Goal: Check status: Check status

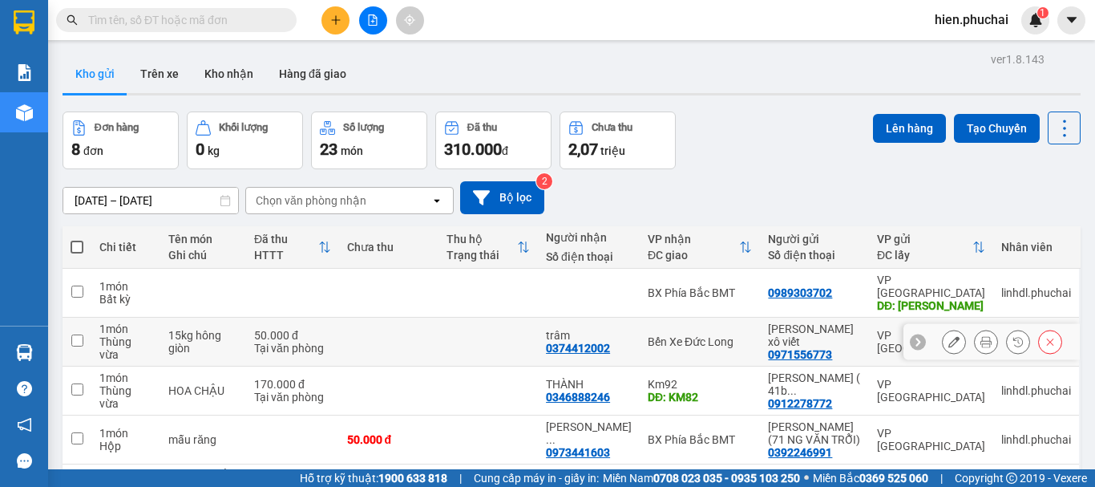
click at [1013, 336] on icon at bounding box center [1018, 341] width 11 height 11
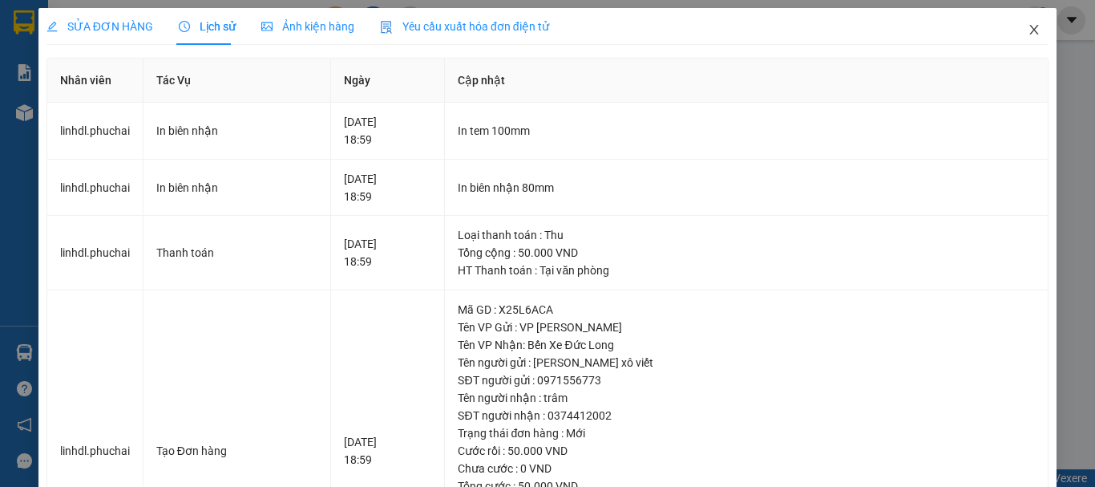
drag, startPoint x: 1019, startPoint y: 34, endPoint x: 814, endPoint y: 37, distance: 205.3
click at [1028, 35] on icon "close" at bounding box center [1034, 29] width 13 height 13
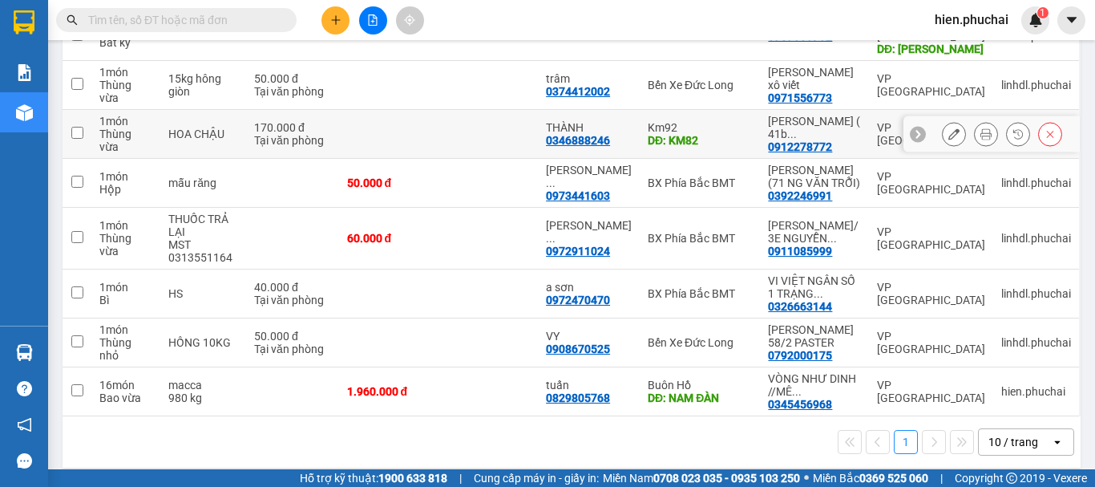
scroll to position [96, 0]
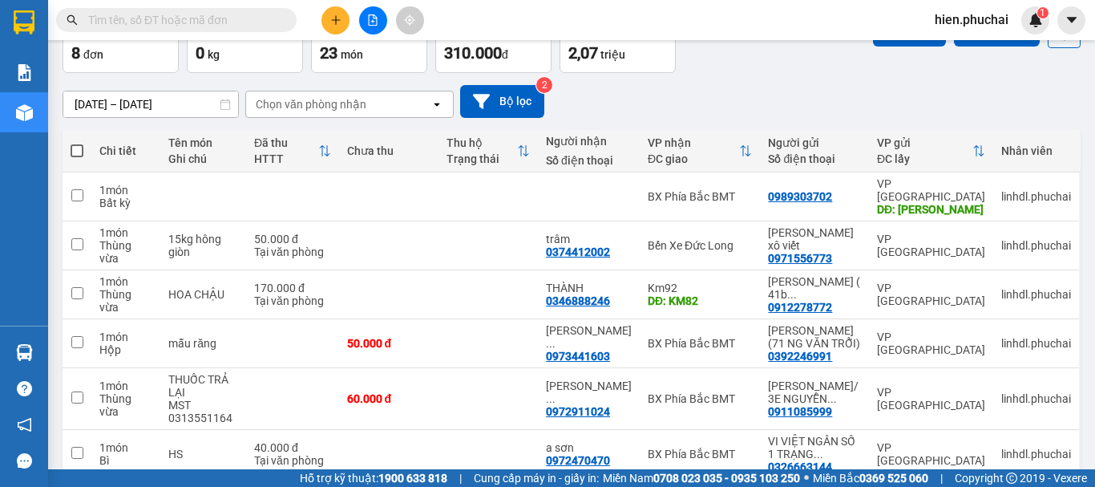
scroll to position [16, 0]
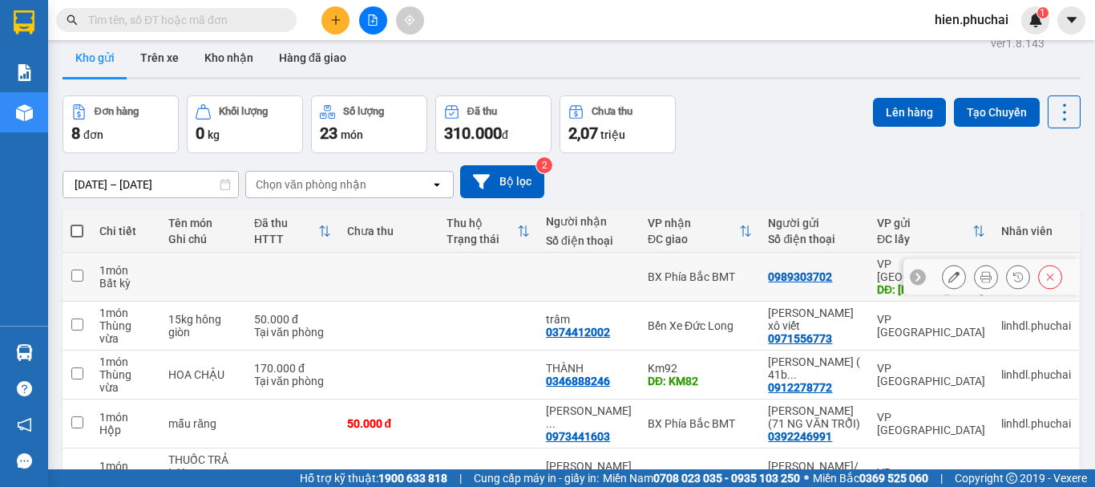
click at [1013, 272] on icon at bounding box center [1018, 277] width 10 height 10
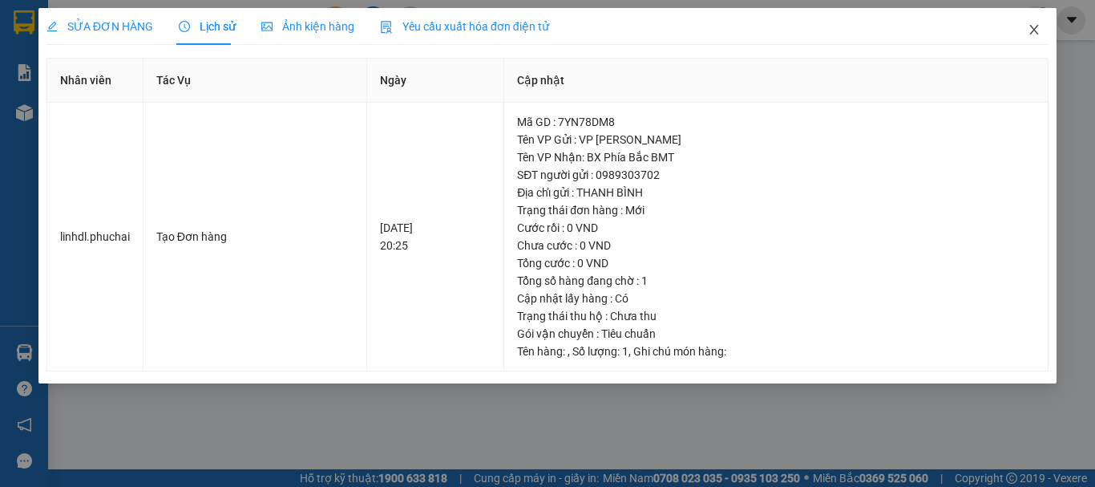
click at [1039, 41] on span "Close" at bounding box center [1034, 30] width 45 height 45
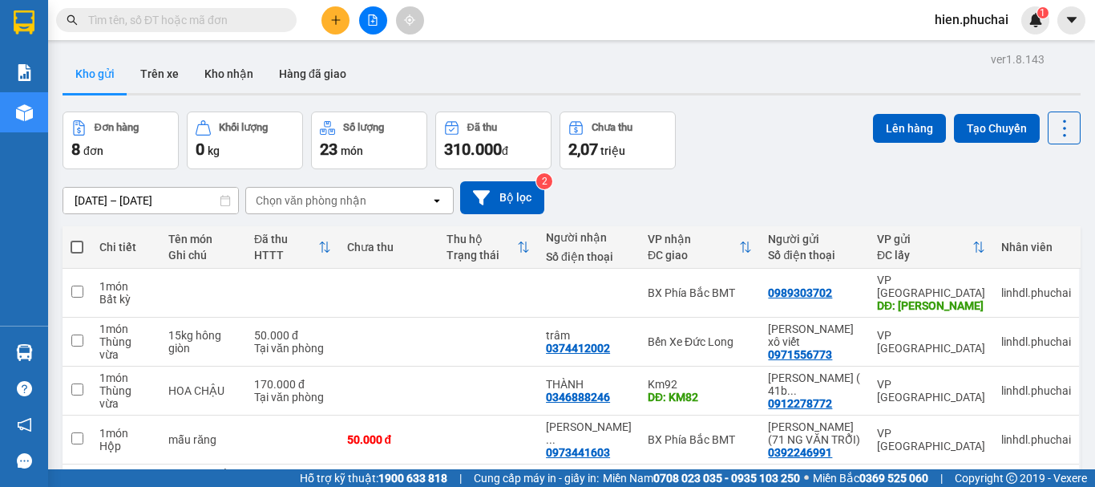
click at [376, 17] on icon "file-add" at bounding box center [373, 19] width 9 height 11
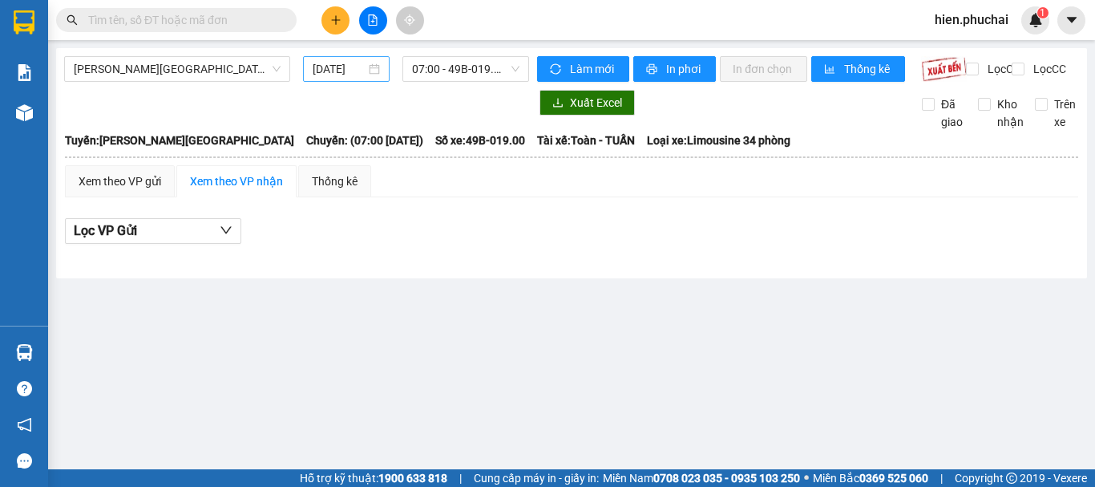
click at [350, 70] on input "12/09/2025" at bounding box center [339, 69] width 53 height 18
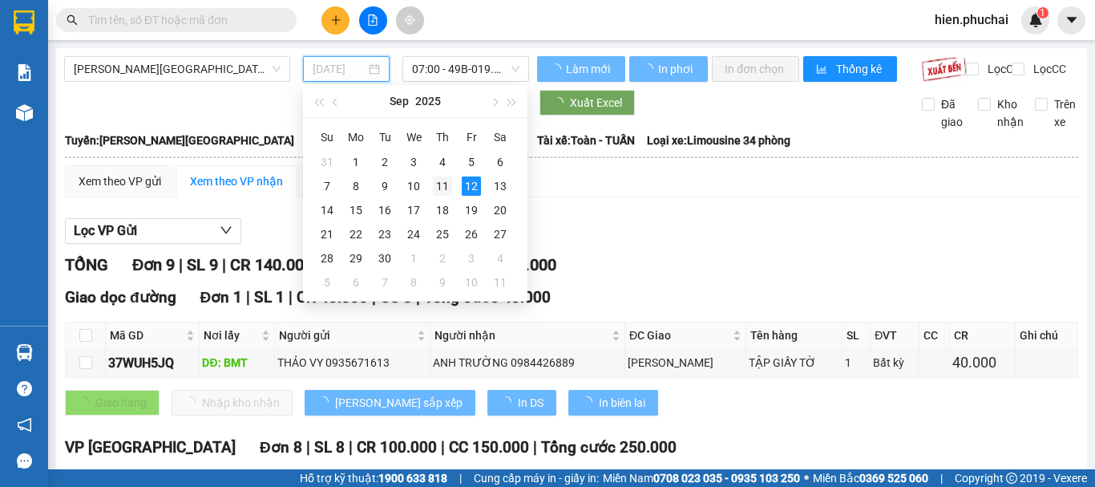
click at [444, 182] on div "11" at bounding box center [442, 185] width 19 height 19
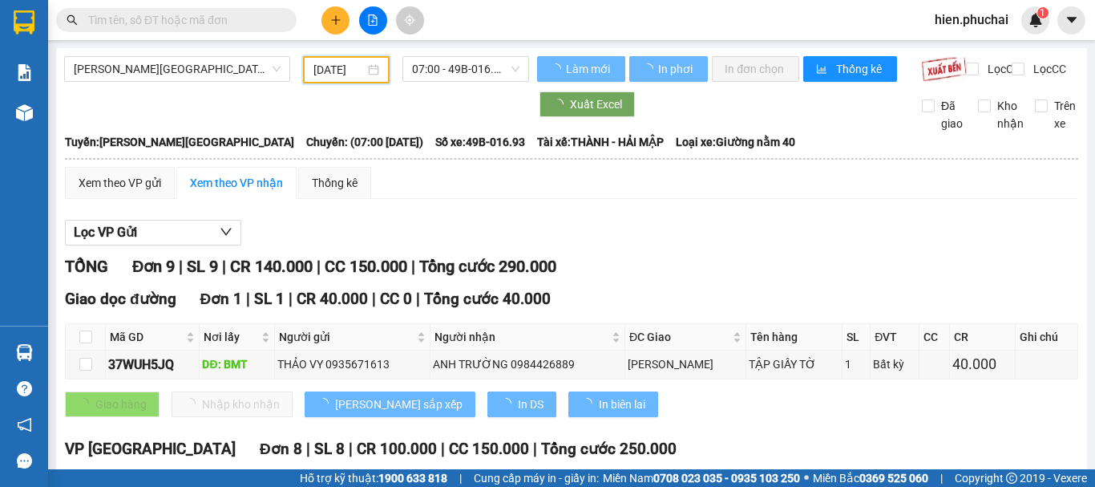
type input "11/09/2025"
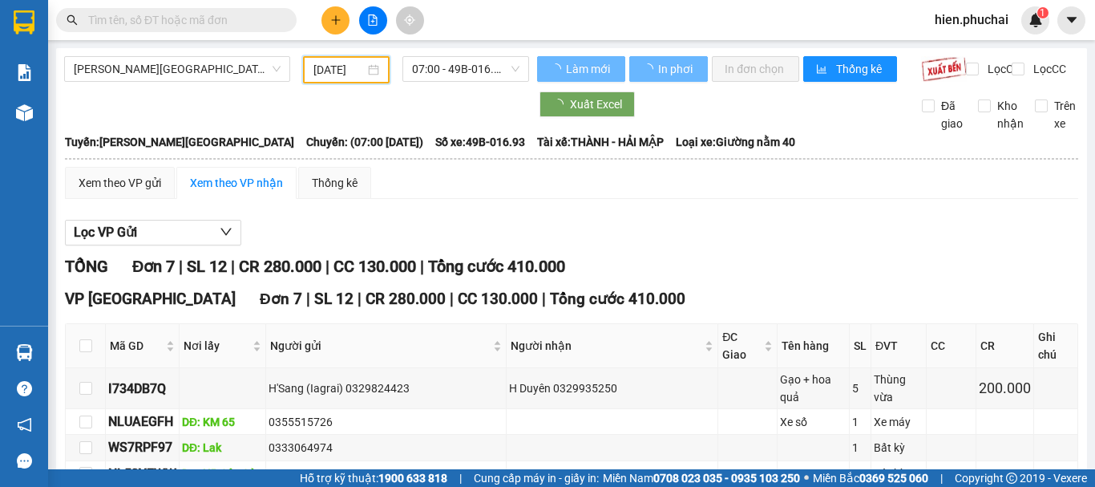
click at [328, 71] on input "11/09/2025" at bounding box center [338, 70] width 51 height 18
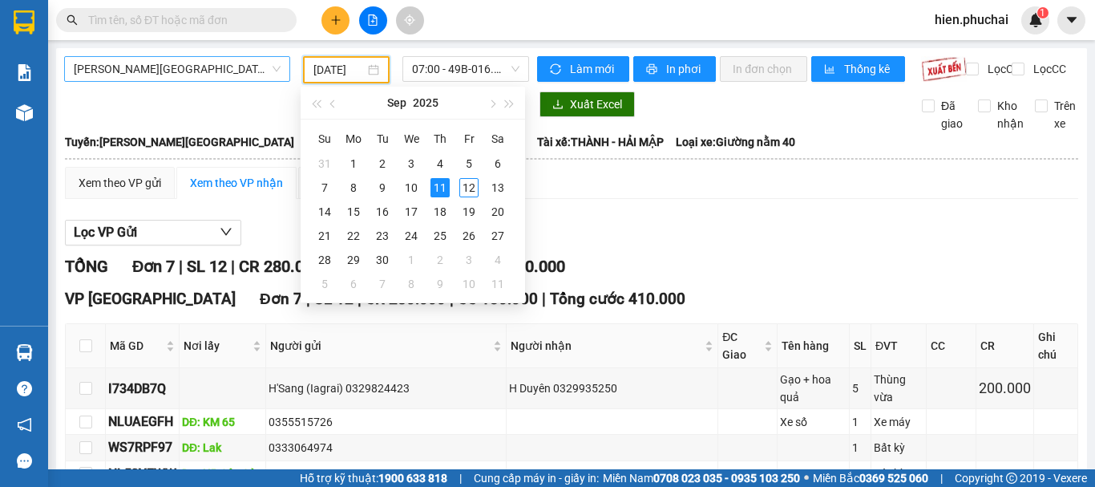
click at [159, 71] on span "Gia Lai - Đà Lạt" at bounding box center [177, 69] width 207 height 24
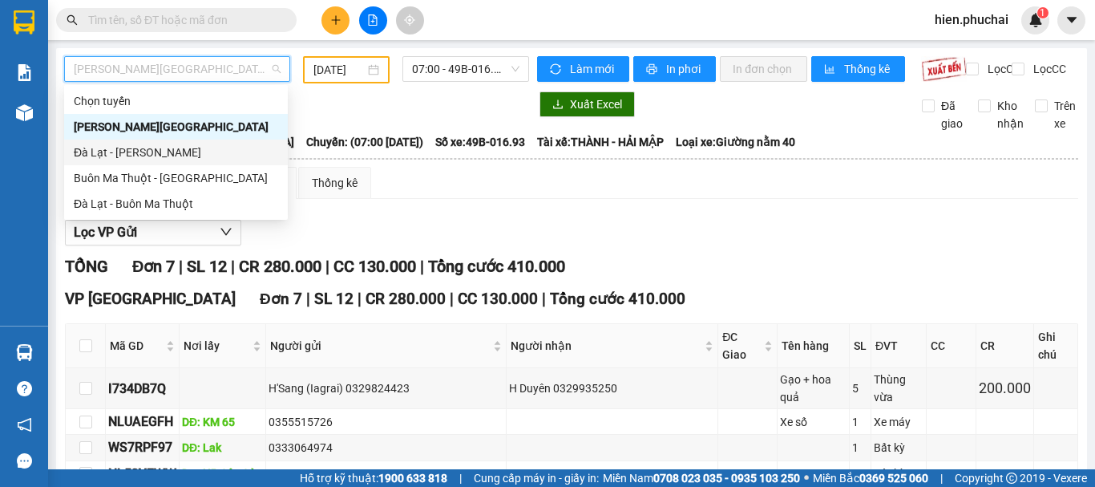
click at [161, 150] on div "Đà Lạt - Gia Lai" at bounding box center [176, 153] width 204 height 18
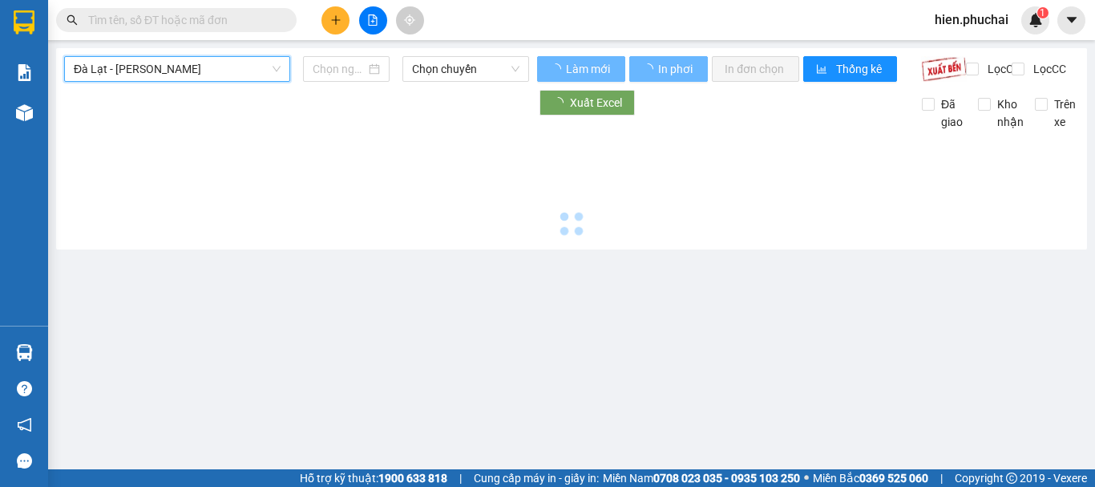
type input "12/09/2025"
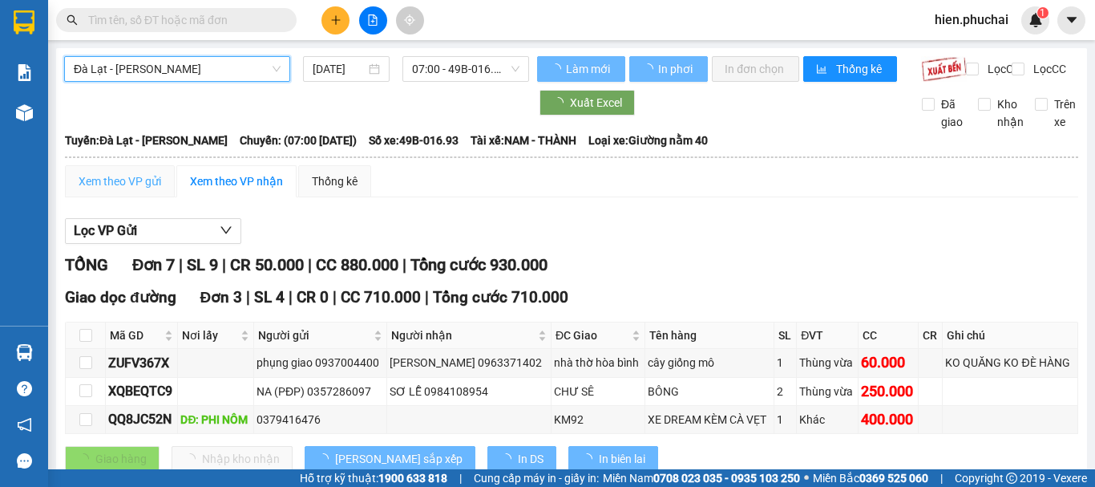
click at [184, 72] on span "Đà Lạt - Gia Lai" at bounding box center [177, 69] width 207 height 24
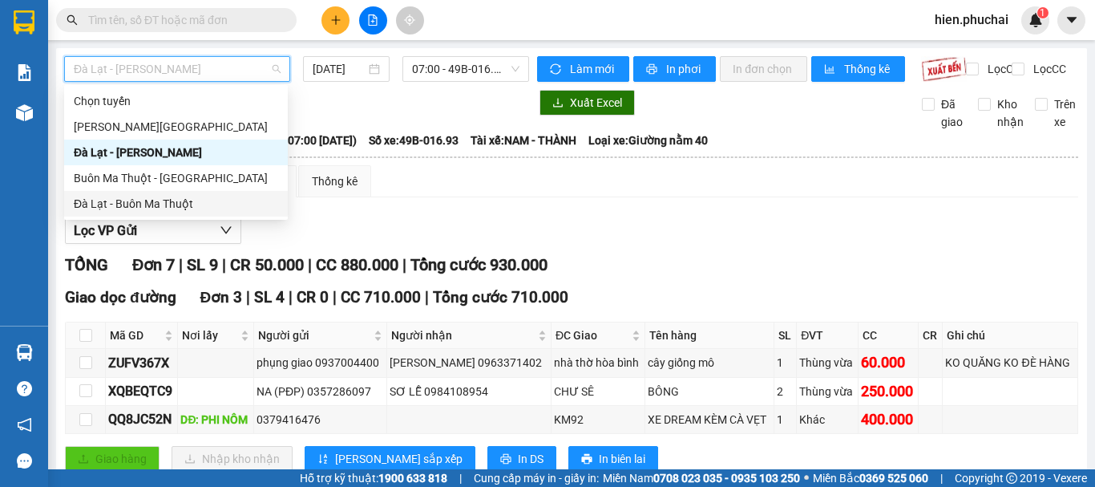
click at [160, 202] on div "Đà Lạt - Buôn Ma Thuột" at bounding box center [176, 204] width 204 height 18
type input "12/09/2025"
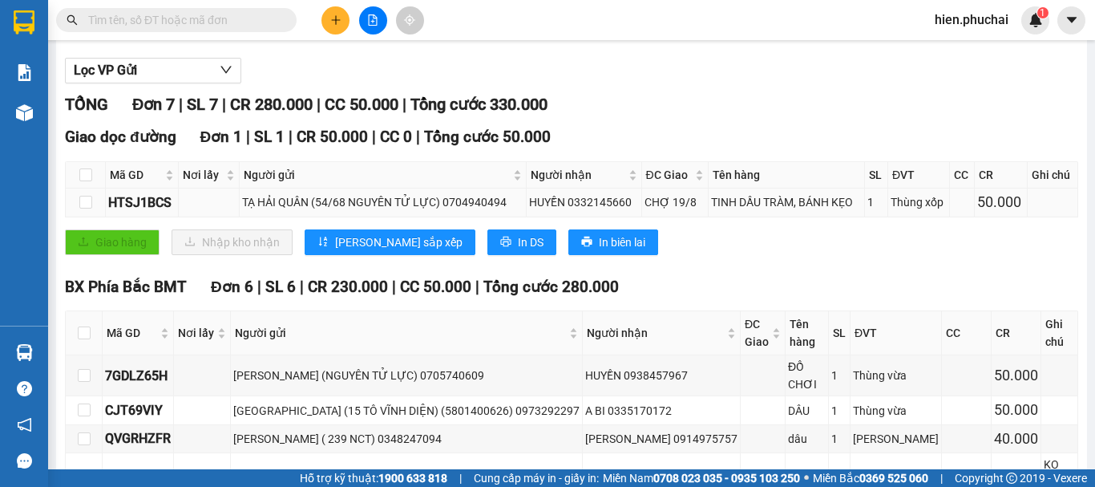
scroll to position [241, 0]
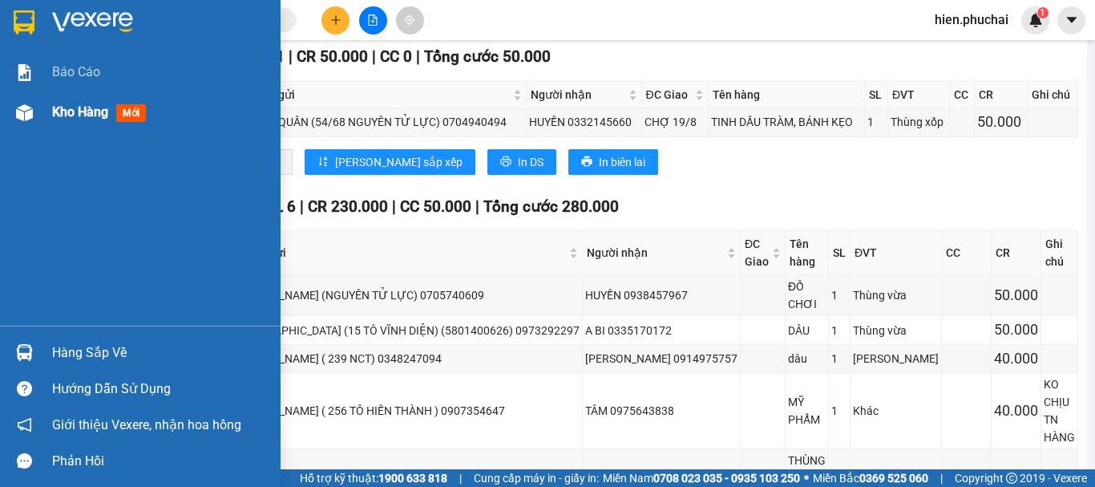
click at [23, 111] on img at bounding box center [24, 112] width 17 height 17
